Goal: Transaction & Acquisition: Purchase product/service

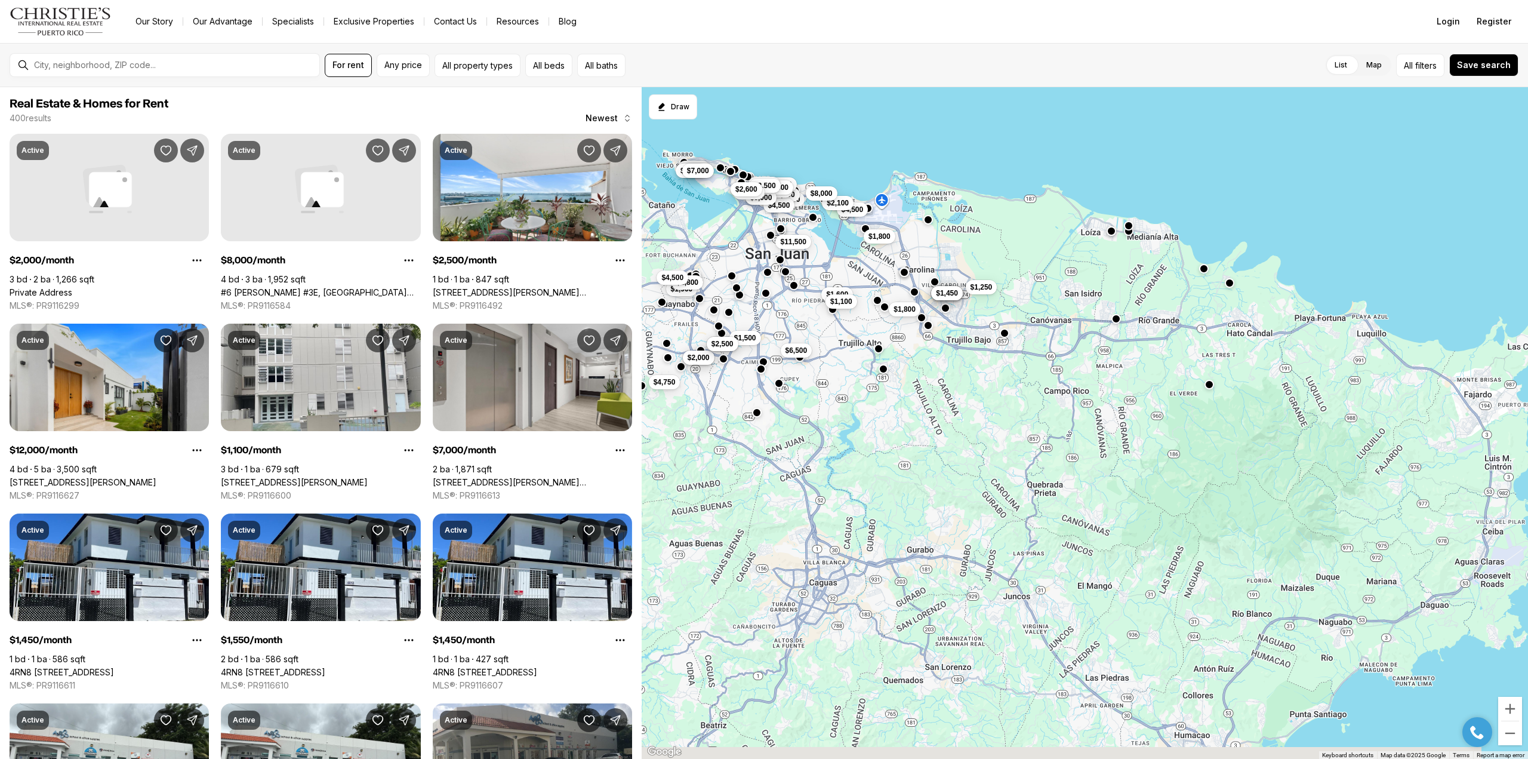
drag, startPoint x: 1301, startPoint y: 602, endPoint x: 997, endPoint y: 365, distance: 385.8
click at [997, 365] on div "$1,800 $11,500 $1,250 $1,550 $1,450 $1,600 $1,650 $1,100 $1,450 $1,800 $6,500 $…" at bounding box center [1085, 423] width 886 height 672
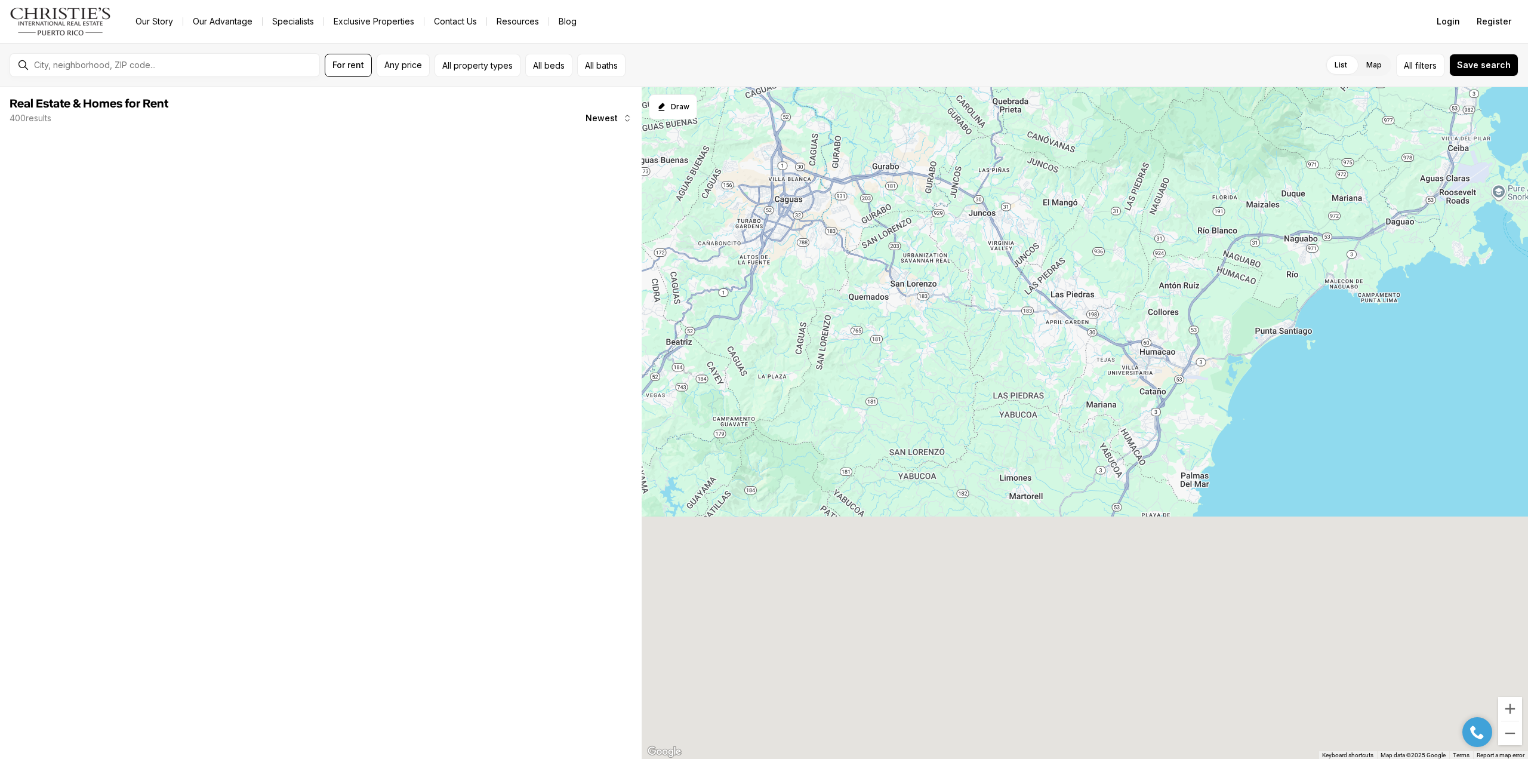
drag, startPoint x: 1136, startPoint y: 568, endPoint x: 1104, endPoint y: 178, distance: 390.5
click at [1097, 178] on div "$1,800 $11,500 $1,250 $1,550 $1,450 $1,600 $1,650 $1,100 $1,450 $1,800 $6,500 $…" at bounding box center [1085, 423] width 886 height 672
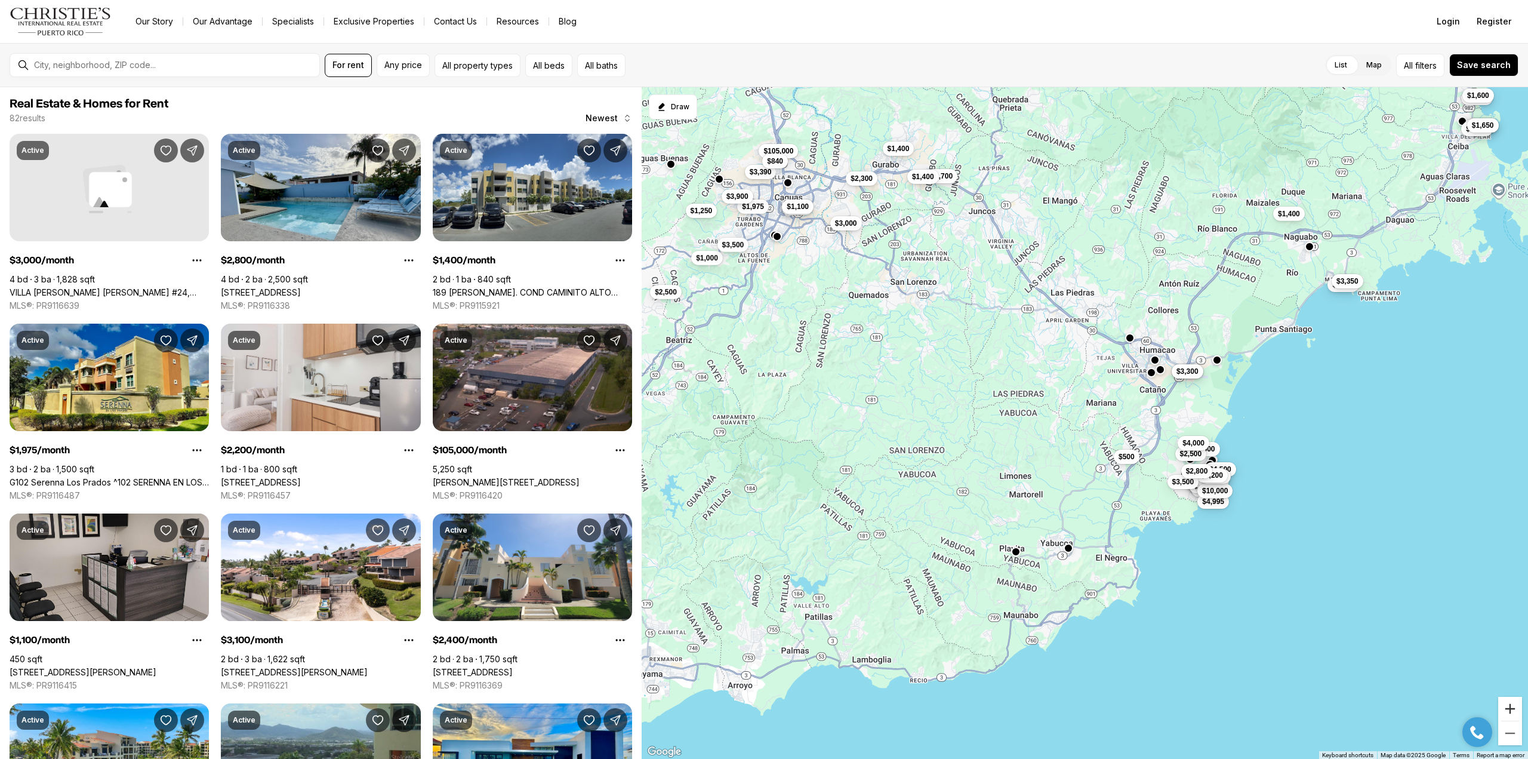
click at [1514, 711] on button "Zoom in" at bounding box center [1510, 709] width 24 height 24
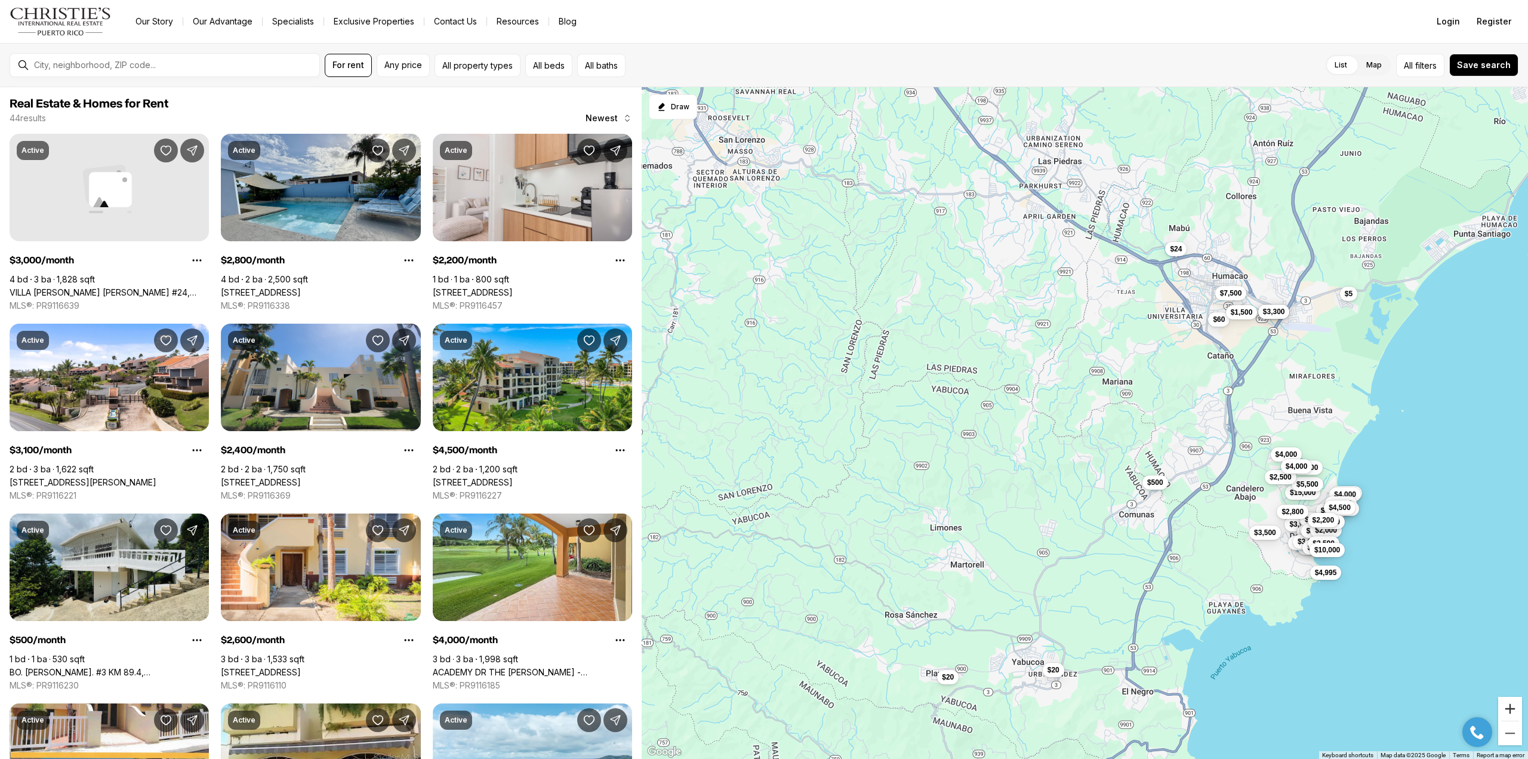
click at [1514, 711] on button "Zoom in" at bounding box center [1510, 709] width 24 height 24
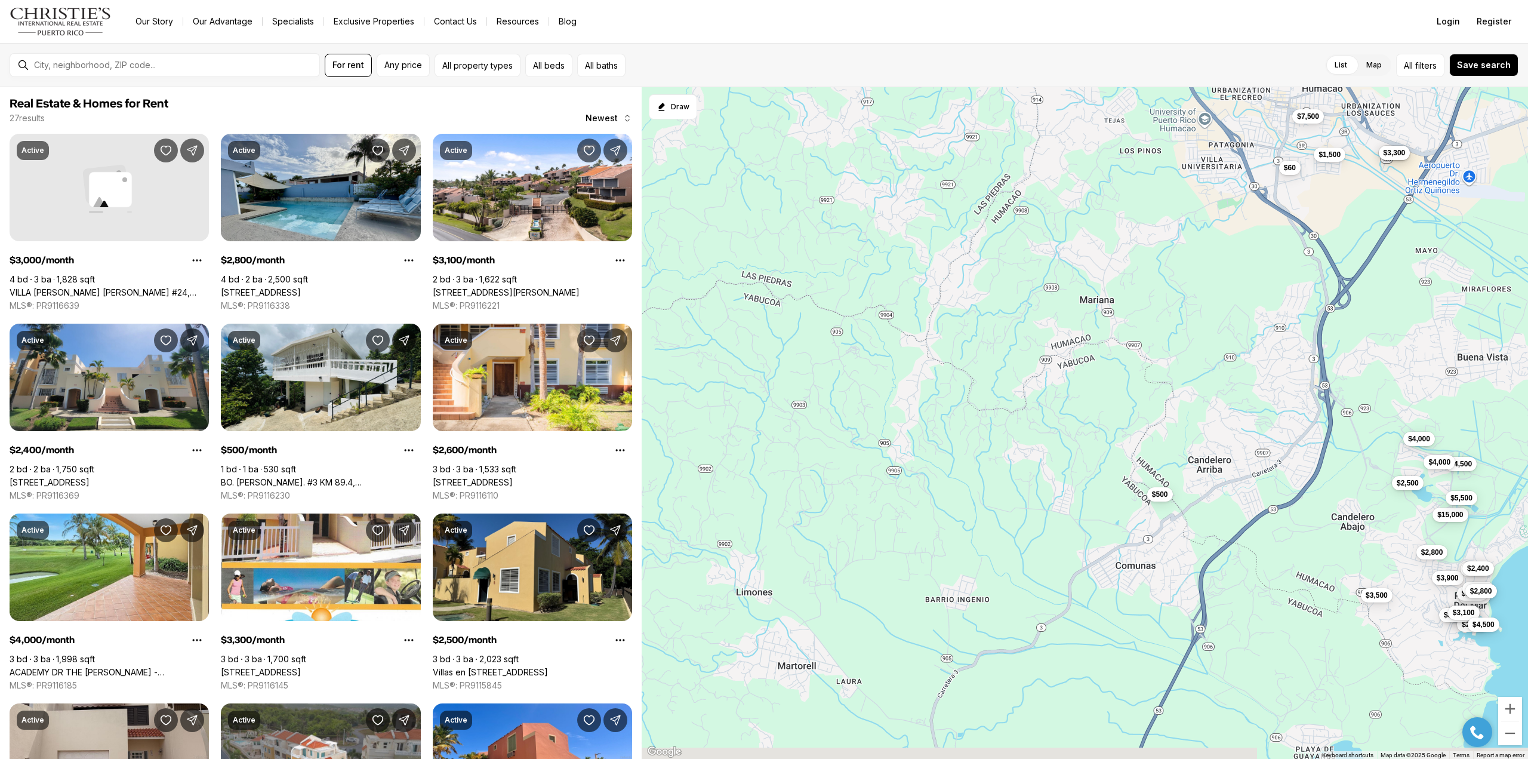
drag, startPoint x: 1252, startPoint y: 574, endPoint x: 969, endPoint y: 433, distance: 315.8
click at [969, 433] on div "$3,000 $3,300 $3,900 $7,000 $3,200 $15,000 $5,500 $2,600 $4,500 $3,200 $2,500 $…" at bounding box center [1085, 423] width 886 height 672
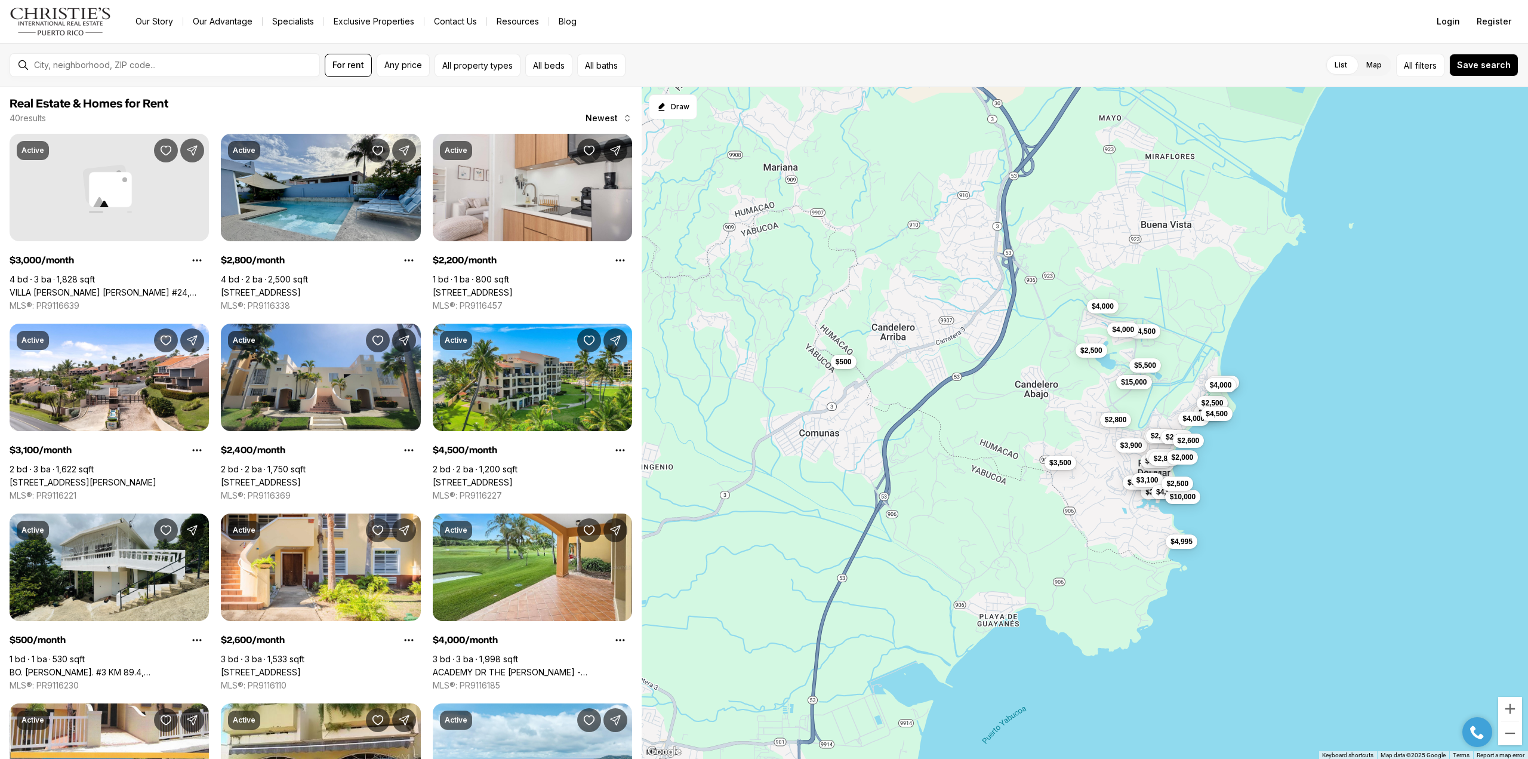
drag, startPoint x: 1028, startPoint y: 463, endPoint x: 747, endPoint y: 352, distance: 301.9
click at [747, 352] on div "$3,000 $3,300 $3,900 $7,000 $3,200 $15,000 $5,500 $2,600 $4,500 $3,200 $2,500 $…" at bounding box center [1085, 423] width 886 height 672
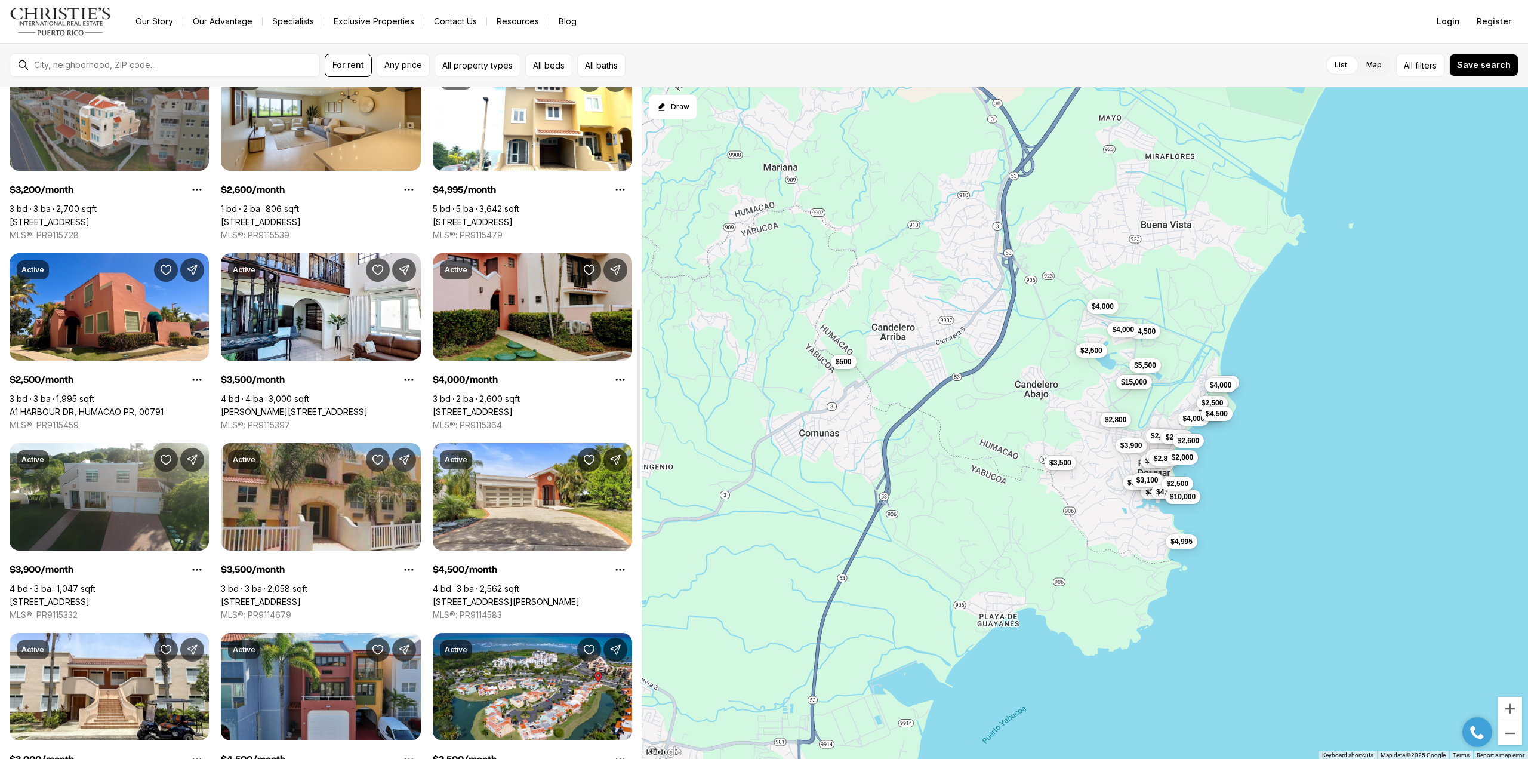
scroll to position [836, 0]
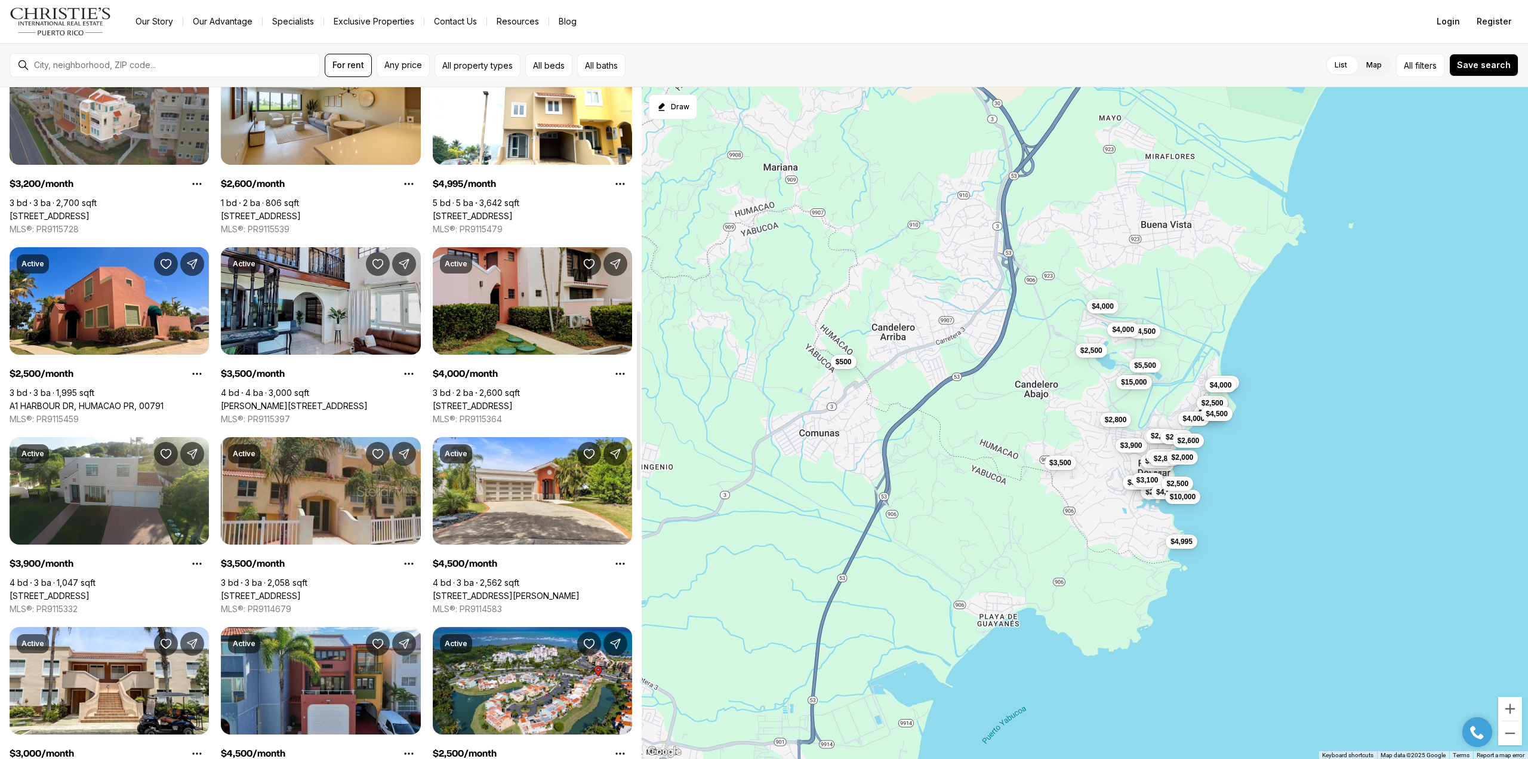
click at [308, 401] on link "[PERSON_NAME][STREET_ADDRESS]" at bounding box center [294, 406] width 147 height 11
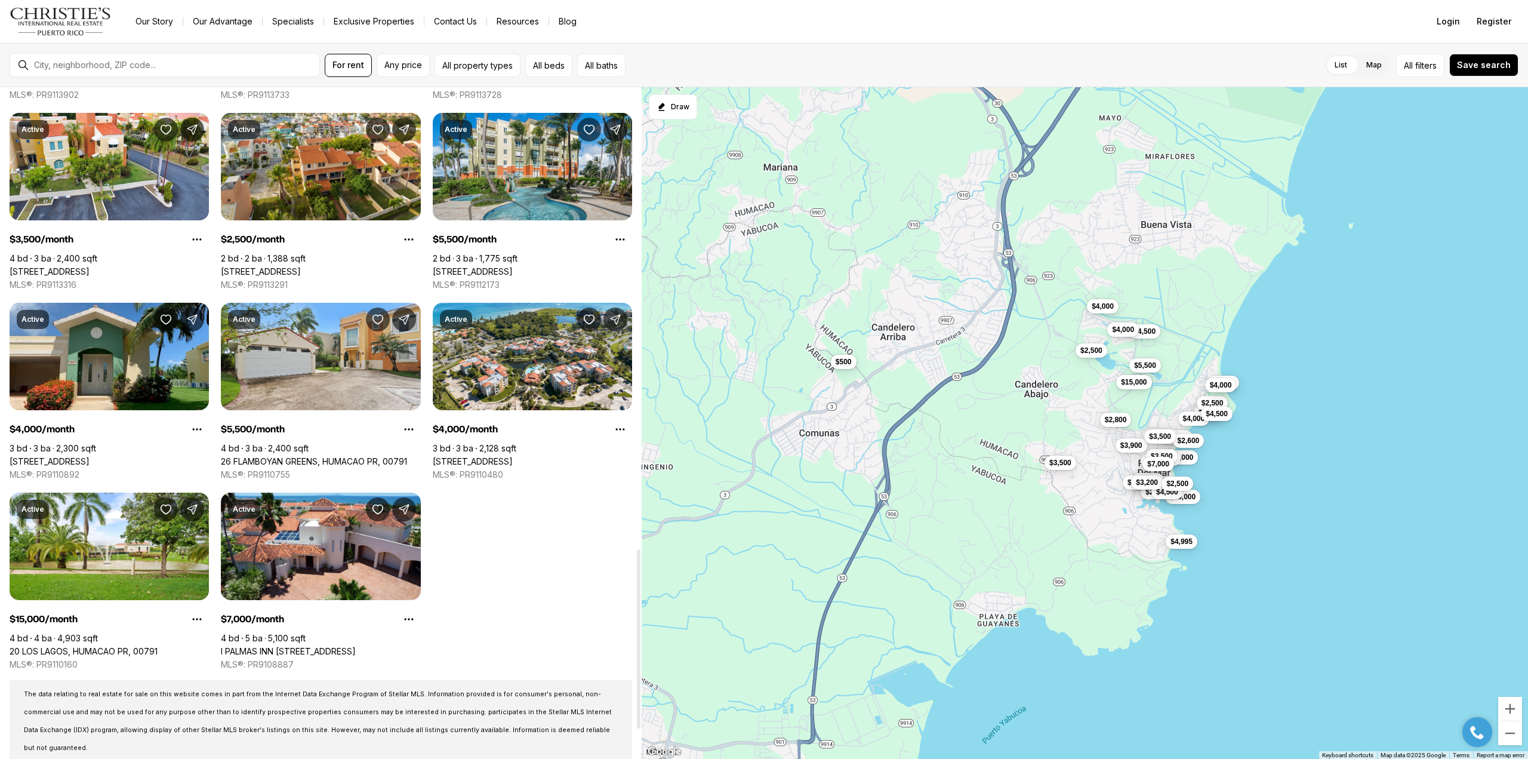
scroll to position [1731, 0]
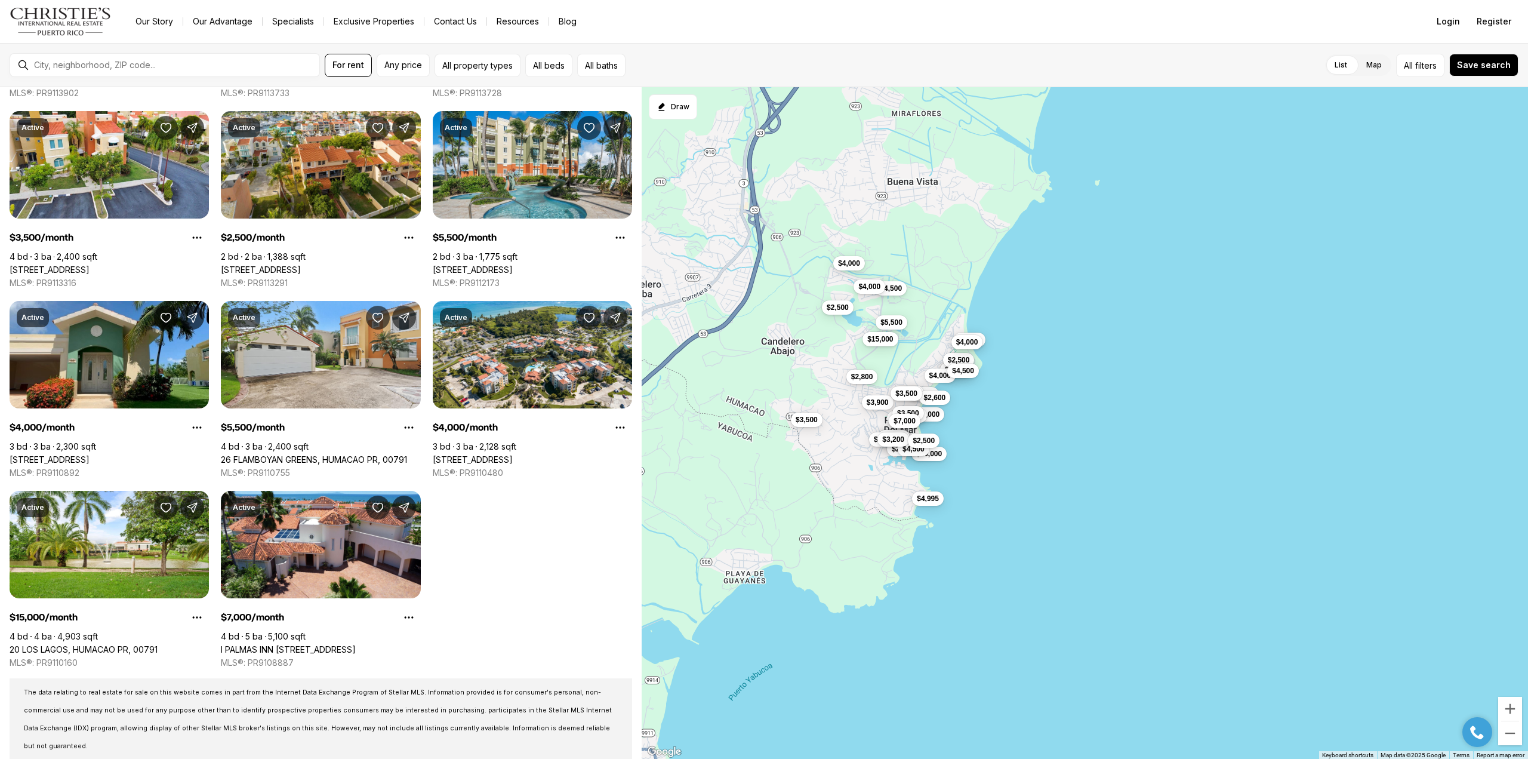
drag, startPoint x: 1339, startPoint y: 393, endPoint x: 1078, endPoint y: 346, distance: 265.8
click at [1078, 346] on div "$2,800 $2,200 $3,100 $2,600 $2,400 $4,500 $3,600 $500 $4,000 $10,000 $2,000 $2,…" at bounding box center [1085, 423] width 886 height 672
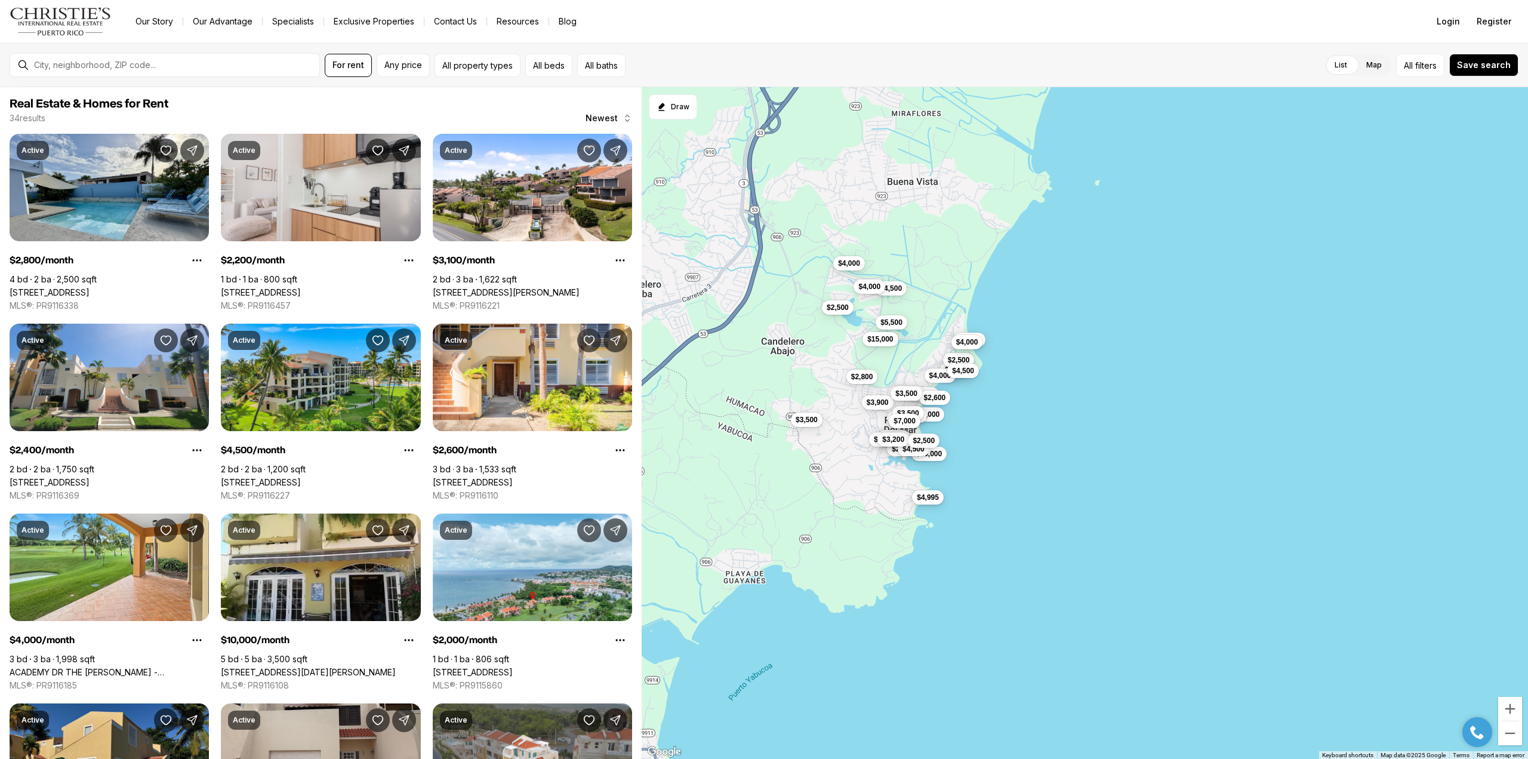
click at [929, 498] on span "$4,995" at bounding box center [928, 497] width 22 height 10
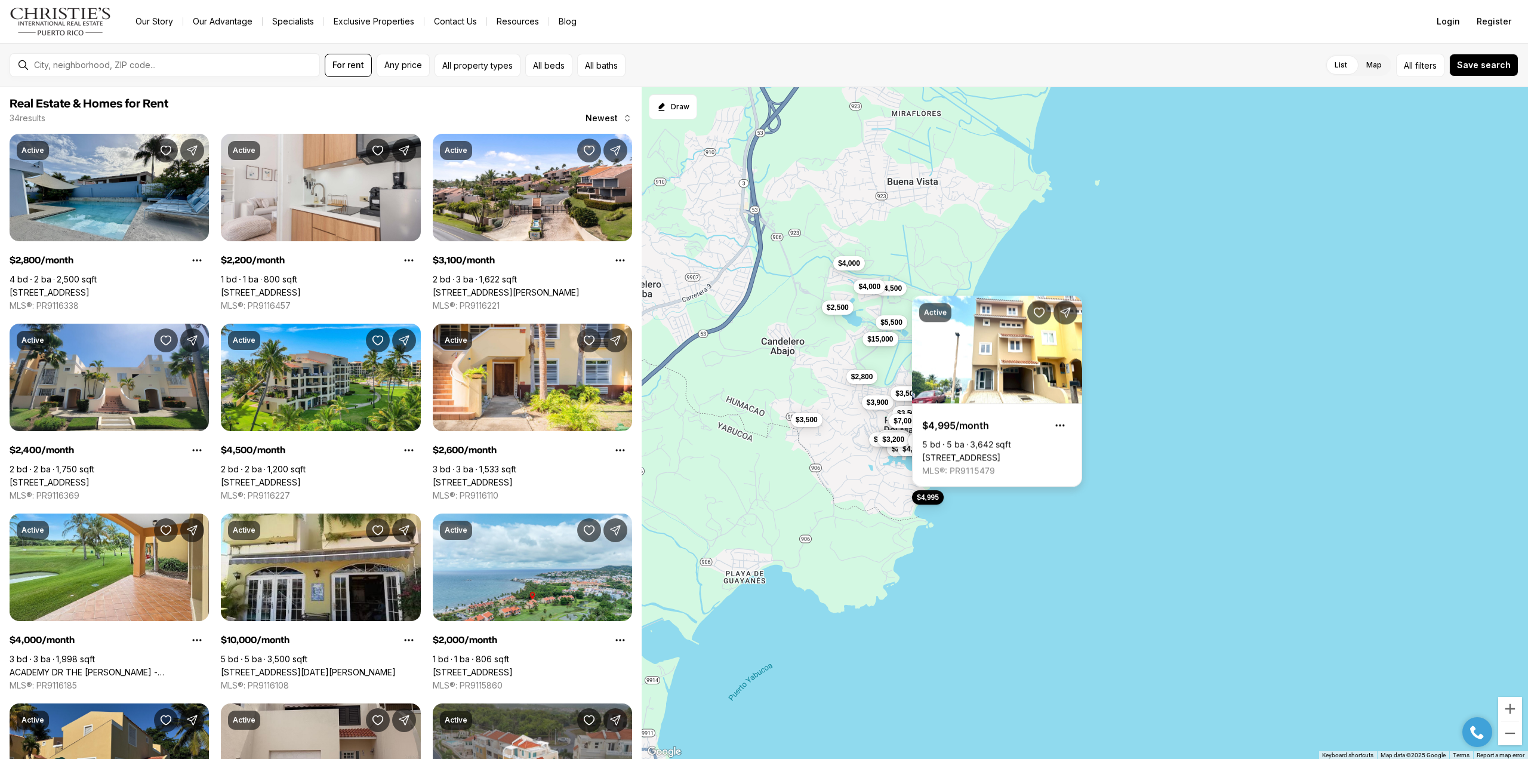
click at [1000, 452] on link "[STREET_ADDRESS]" at bounding box center [961, 457] width 78 height 11
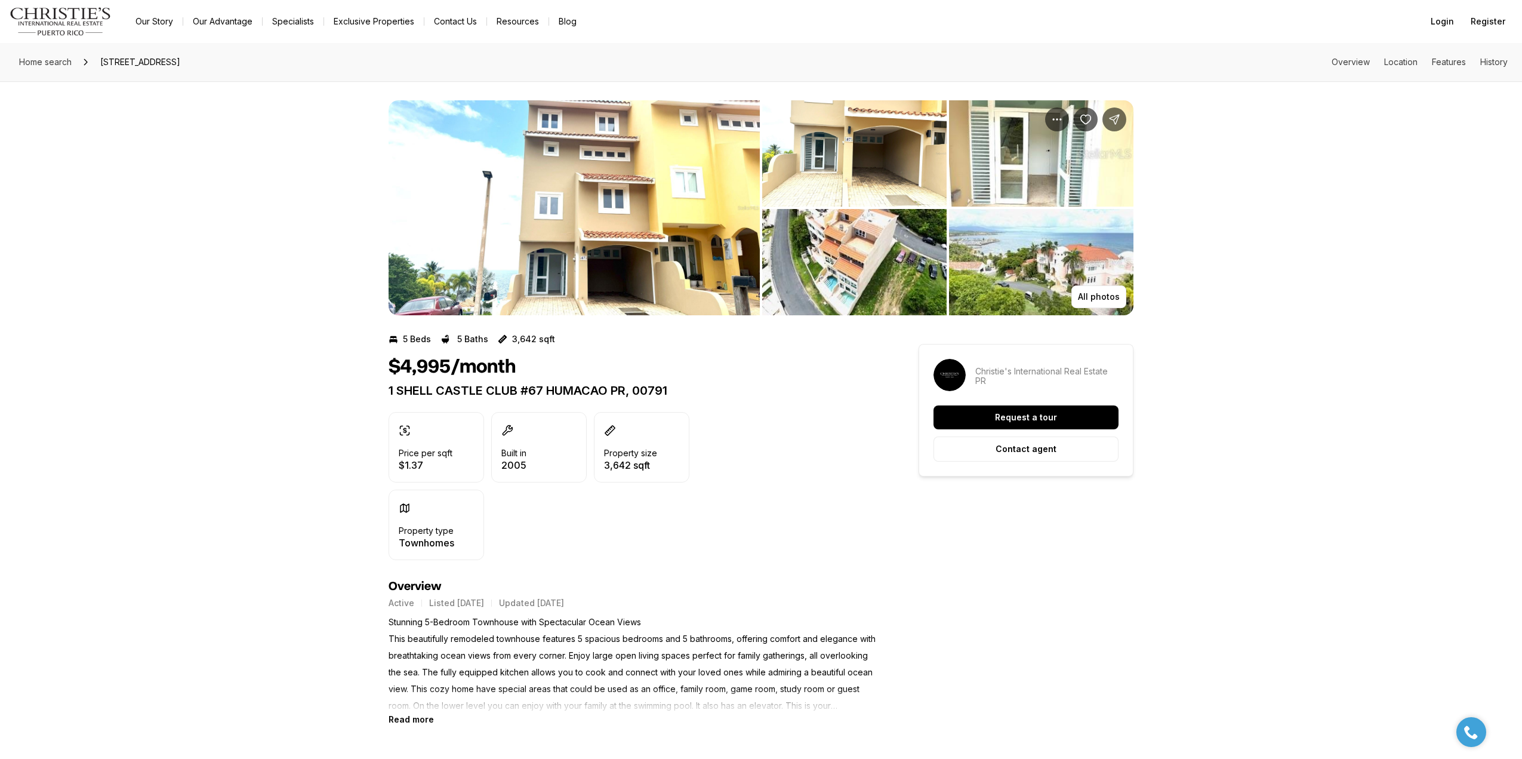
click at [858, 152] on img "View image gallery" at bounding box center [854, 153] width 184 height 106
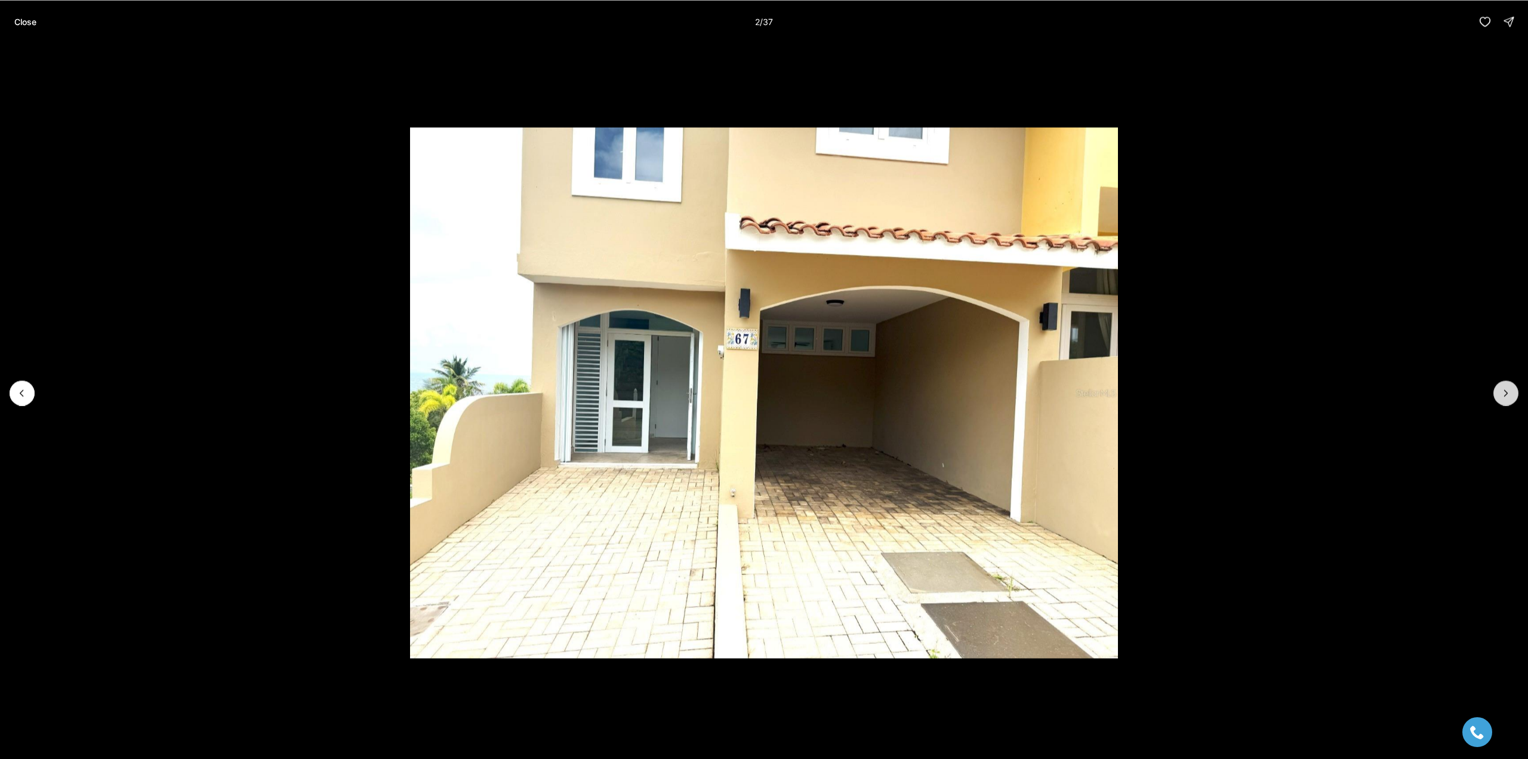
click at [1505, 399] on button "Next slide" at bounding box center [1505, 392] width 25 height 25
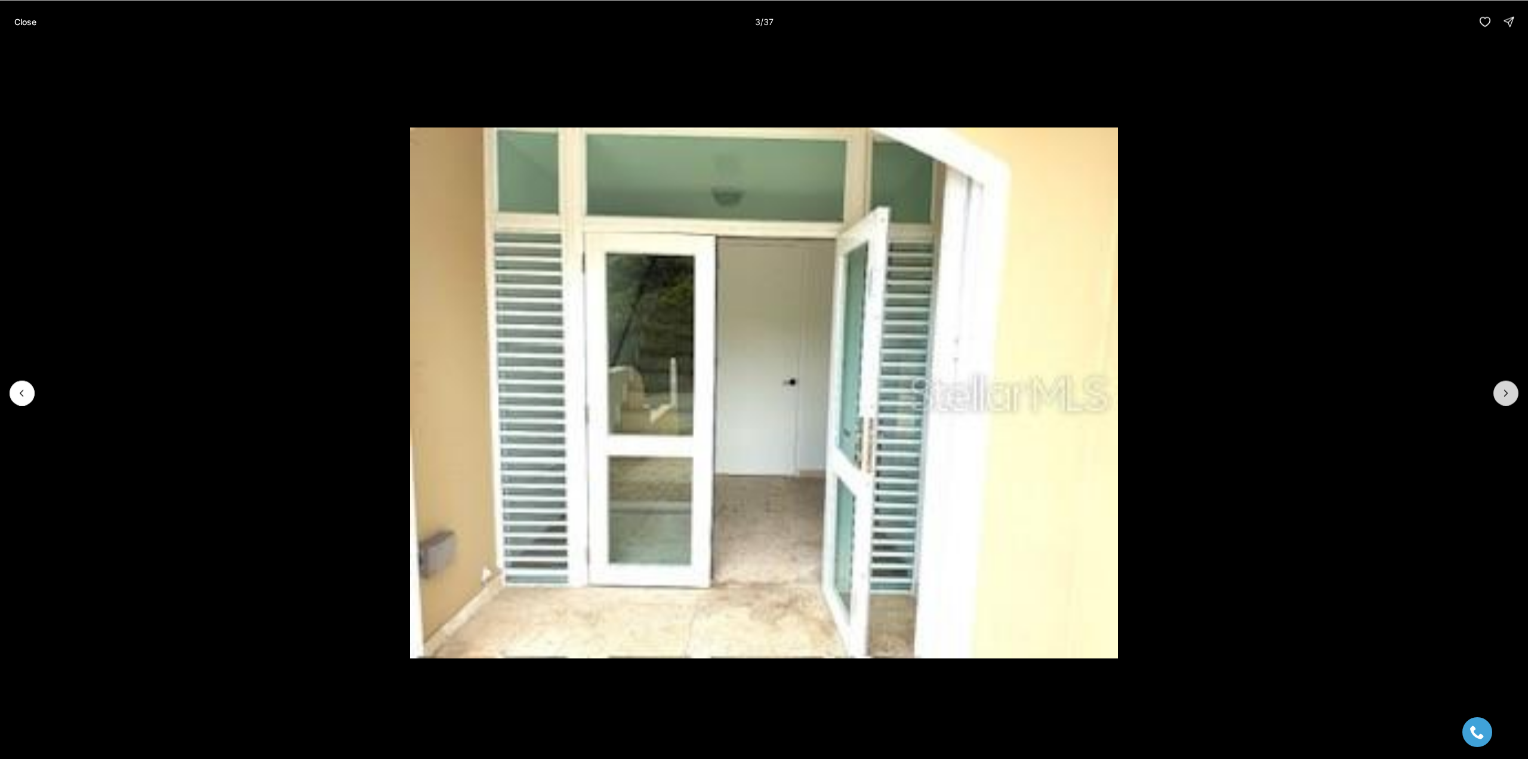
click at [1507, 395] on icon "Next slide" at bounding box center [1506, 393] width 12 height 12
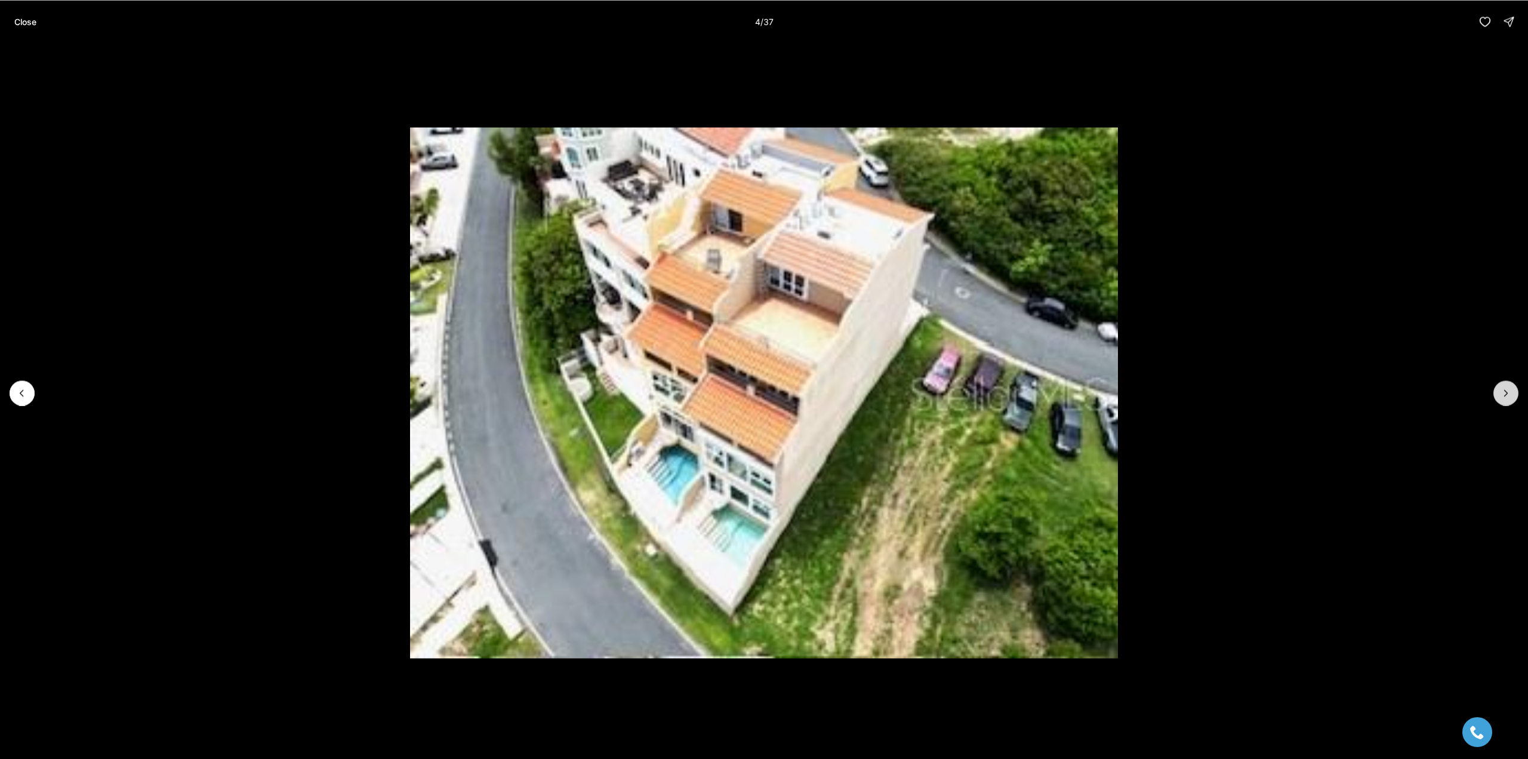
click at [1507, 395] on icon "Next slide" at bounding box center [1506, 393] width 12 height 12
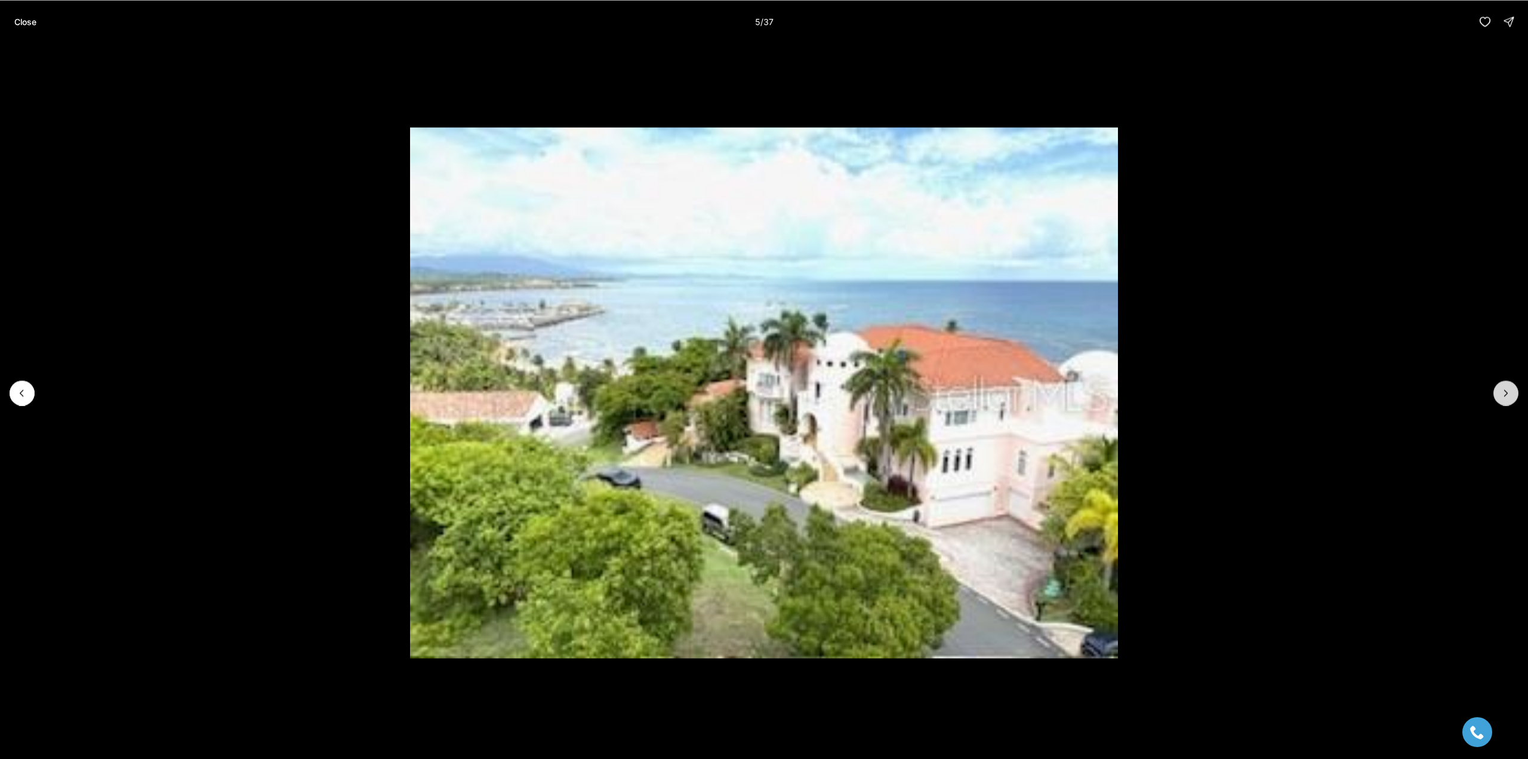
click at [1507, 395] on icon "Next slide" at bounding box center [1506, 393] width 12 height 12
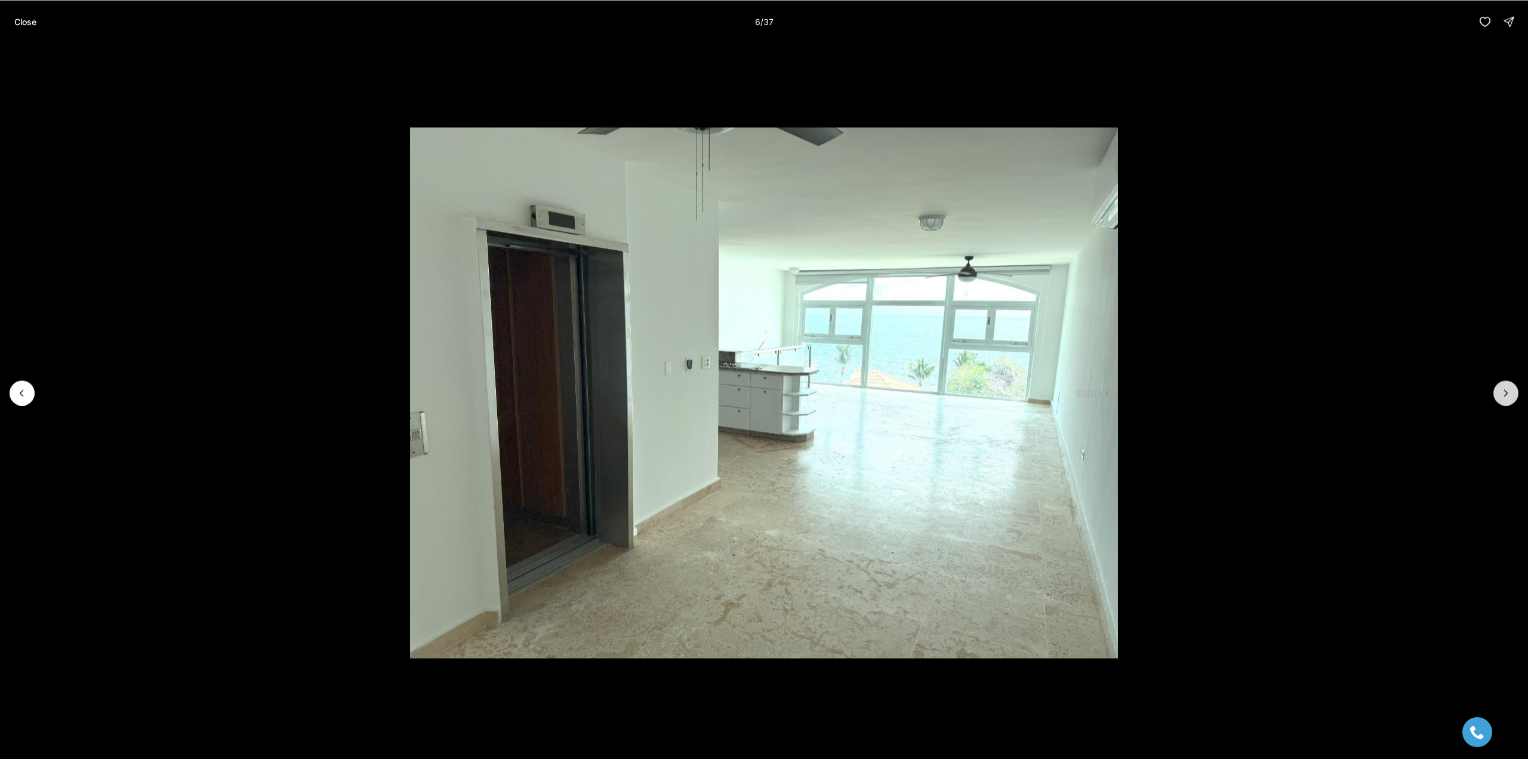
click at [1507, 395] on icon "Next slide" at bounding box center [1506, 393] width 12 height 12
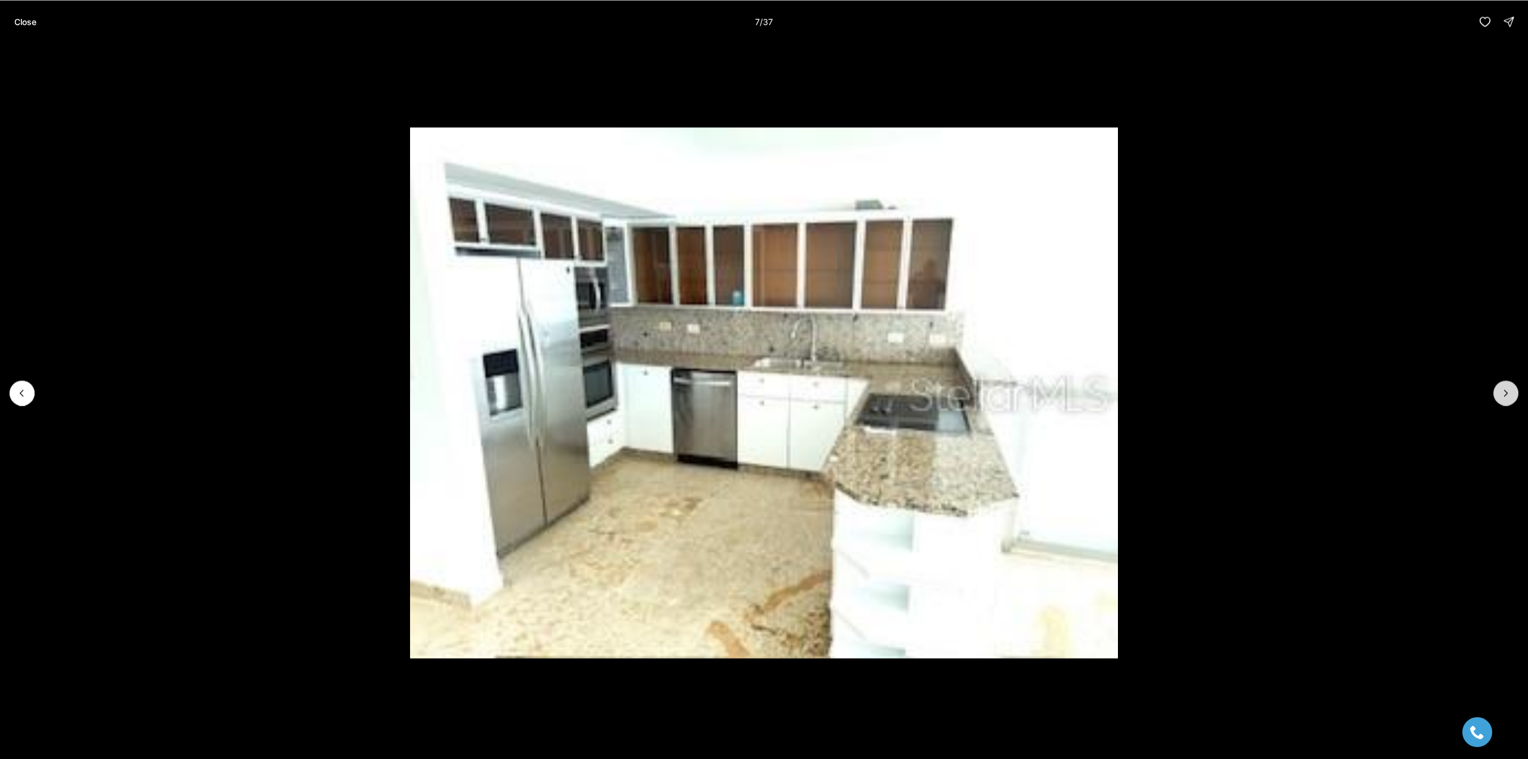
click at [1507, 395] on icon "Next slide" at bounding box center [1506, 393] width 12 height 12
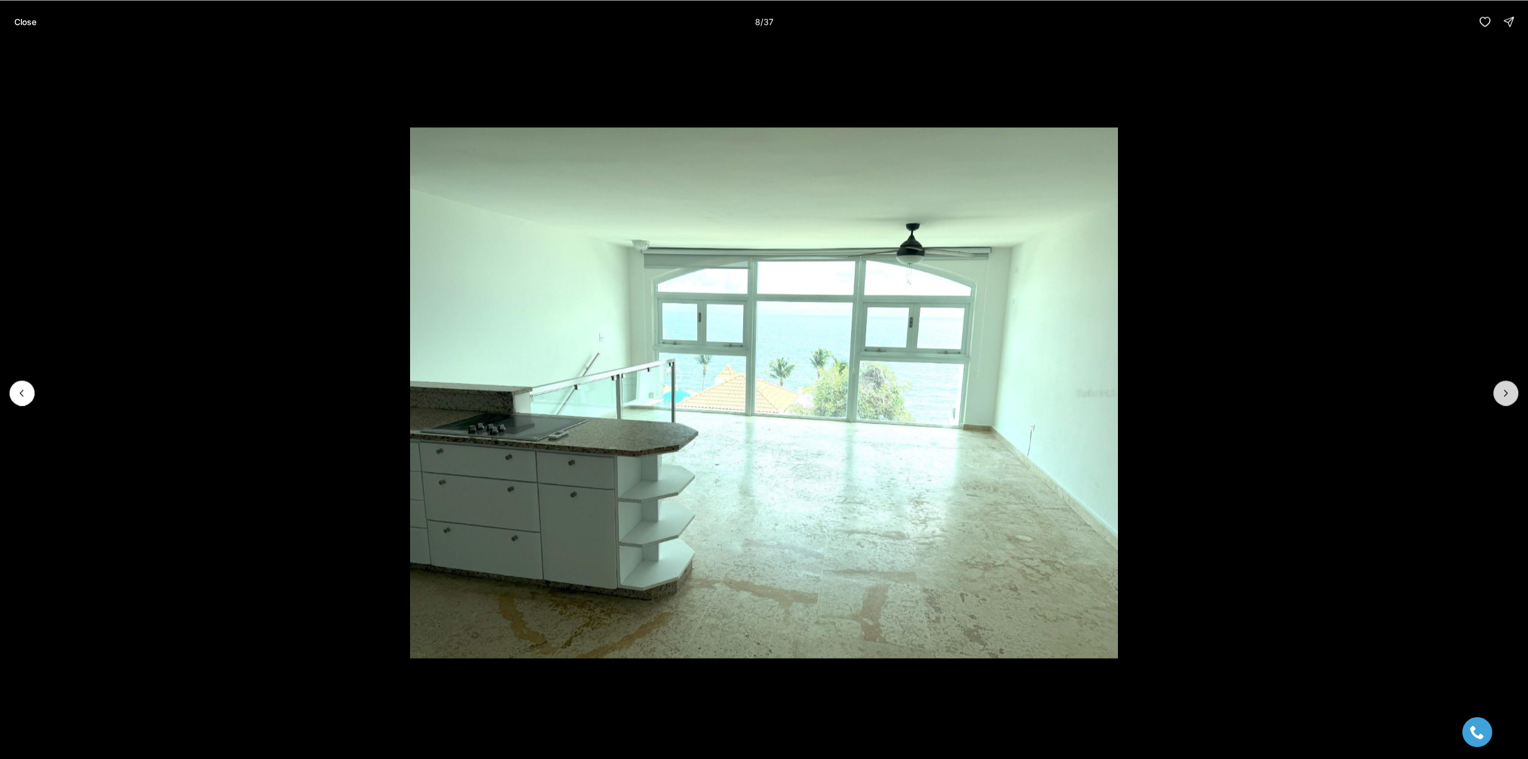
click at [1507, 395] on icon "Next slide" at bounding box center [1506, 393] width 12 height 12
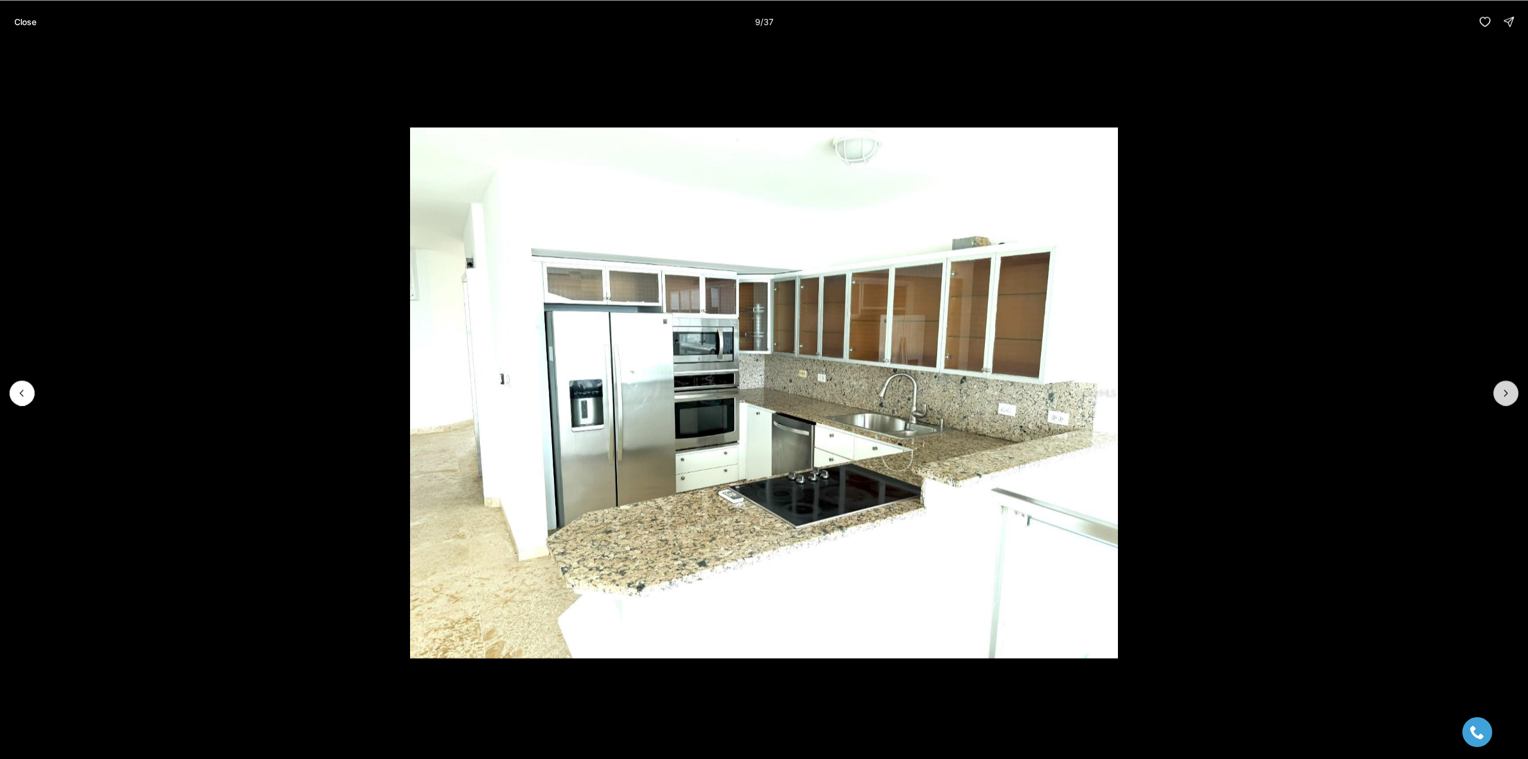
click at [1507, 395] on icon "Next slide" at bounding box center [1506, 393] width 12 height 12
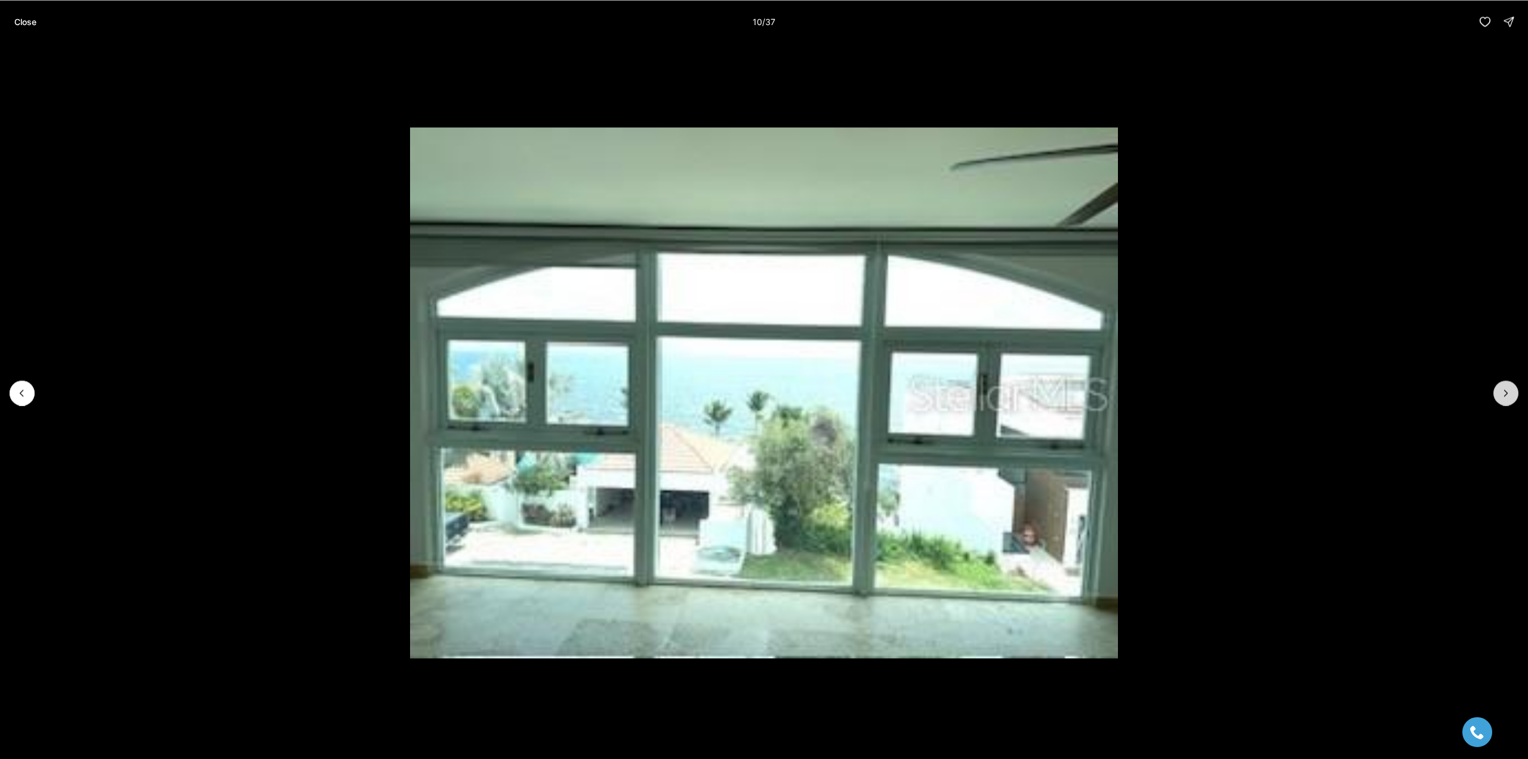
click at [1507, 395] on icon "Next slide" at bounding box center [1506, 393] width 12 height 12
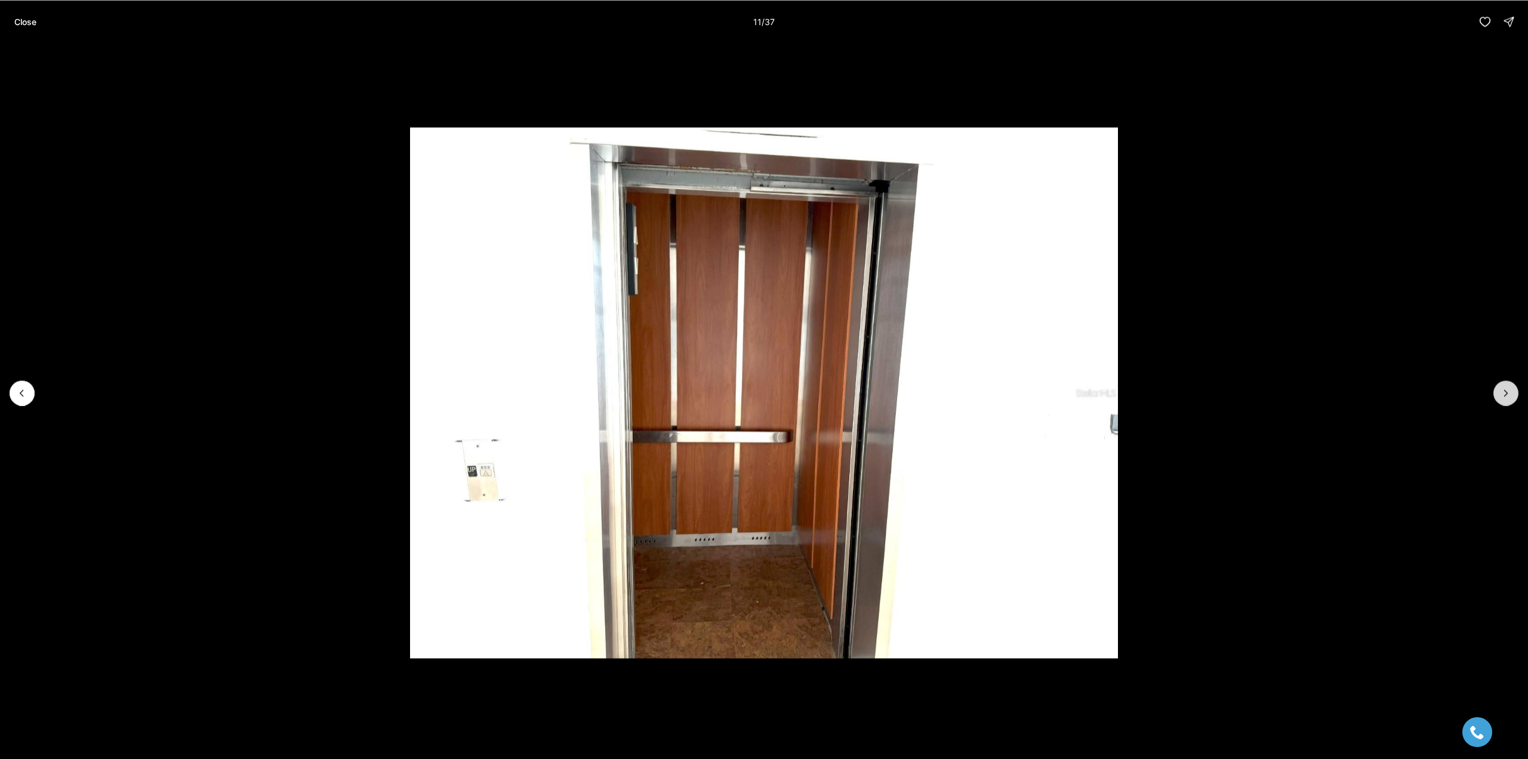
click at [1507, 395] on icon "Next slide" at bounding box center [1506, 393] width 12 height 12
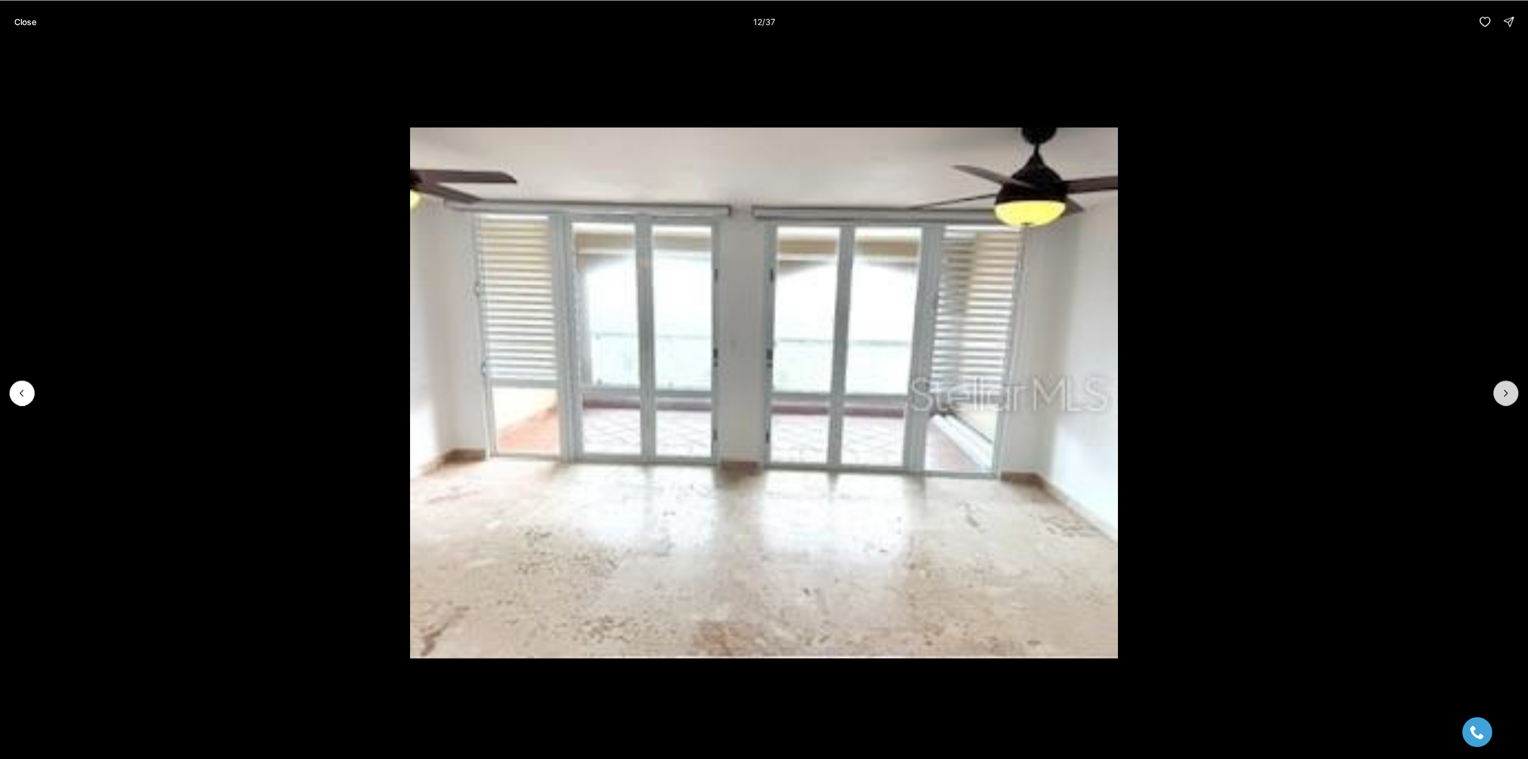
click at [1507, 395] on icon "Next slide" at bounding box center [1506, 393] width 12 height 12
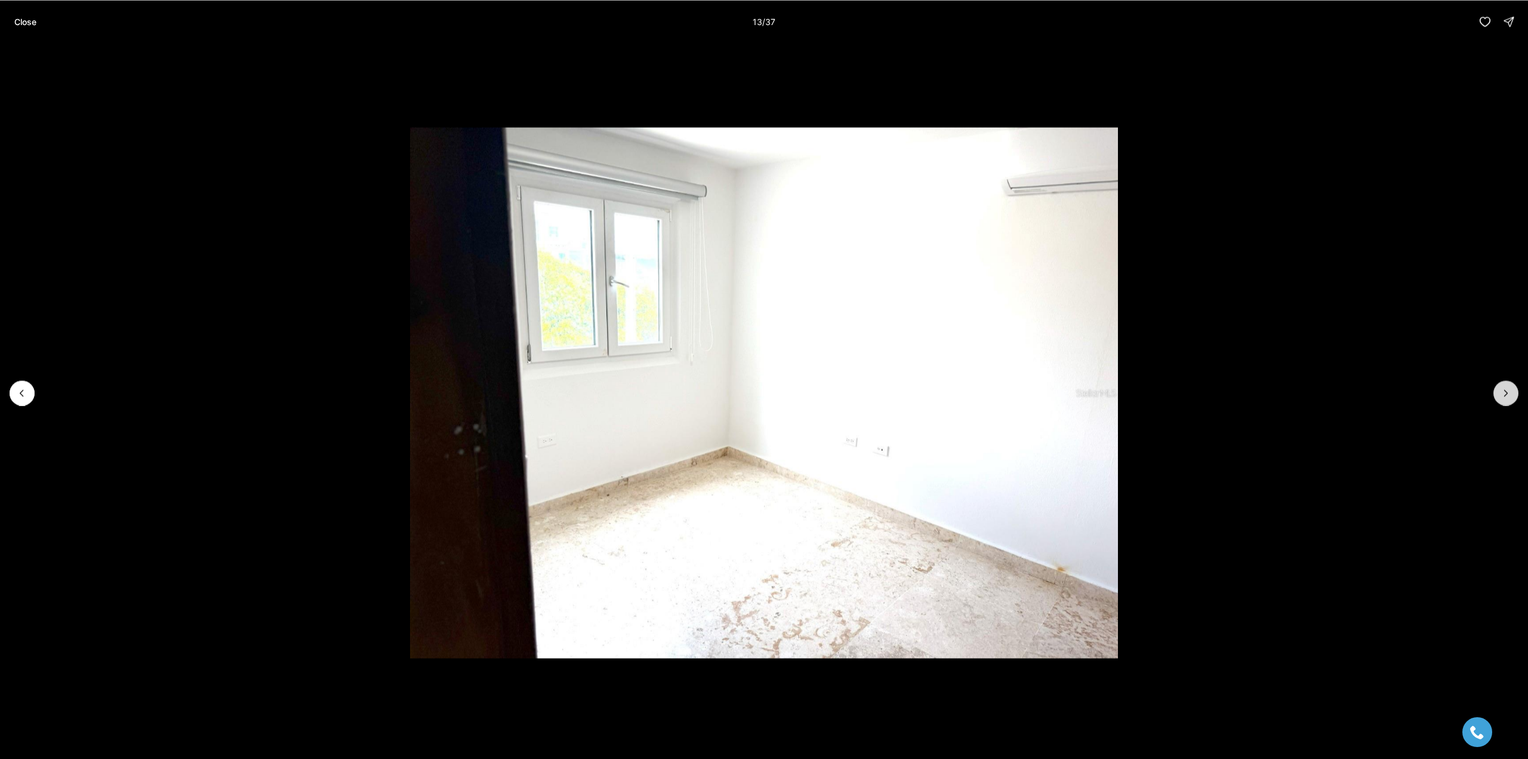
click at [1507, 395] on icon "Next slide" at bounding box center [1506, 393] width 12 height 12
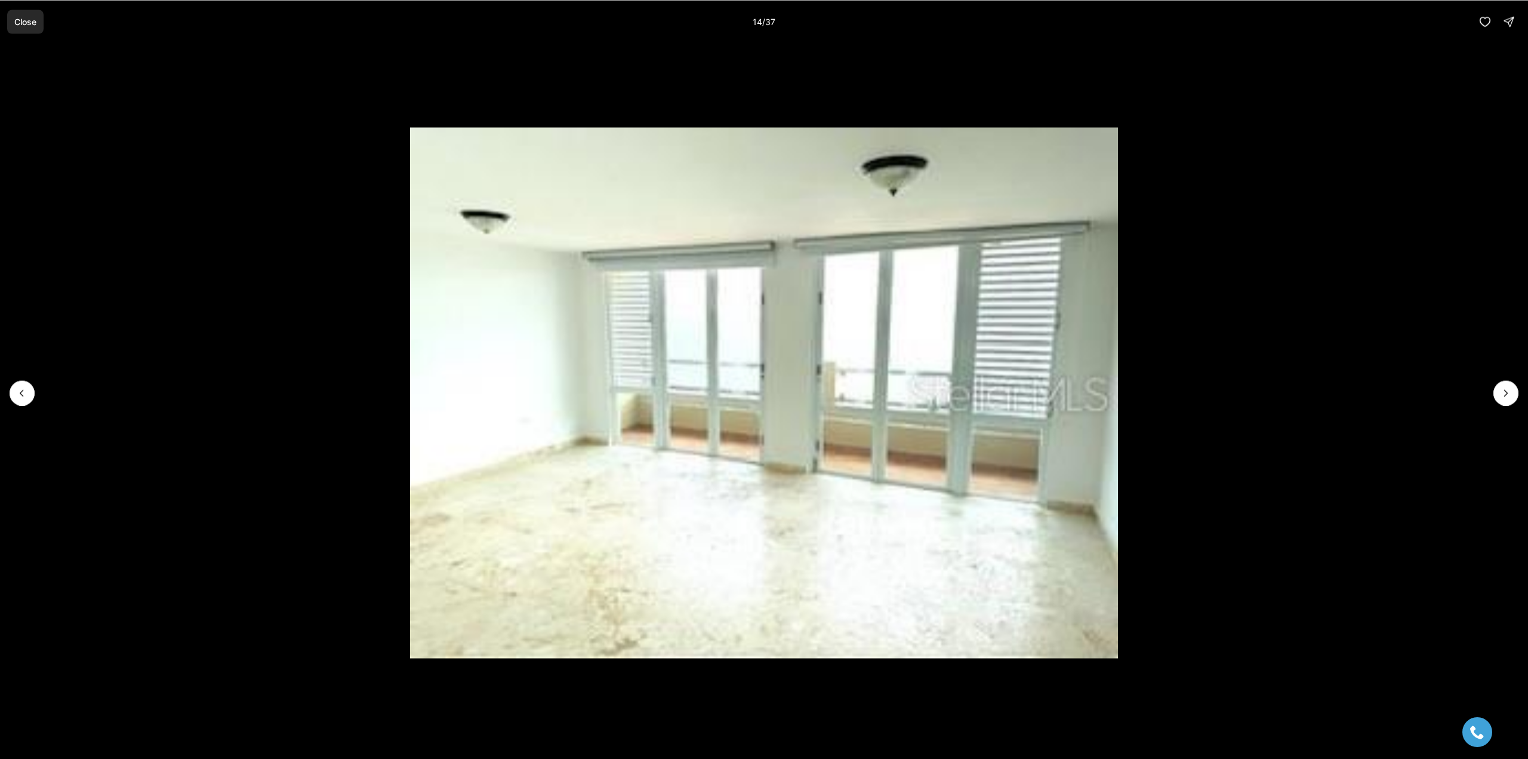
click at [26, 16] on button "Close" at bounding box center [25, 22] width 36 height 24
